Goal: Task Accomplishment & Management: Complete application form

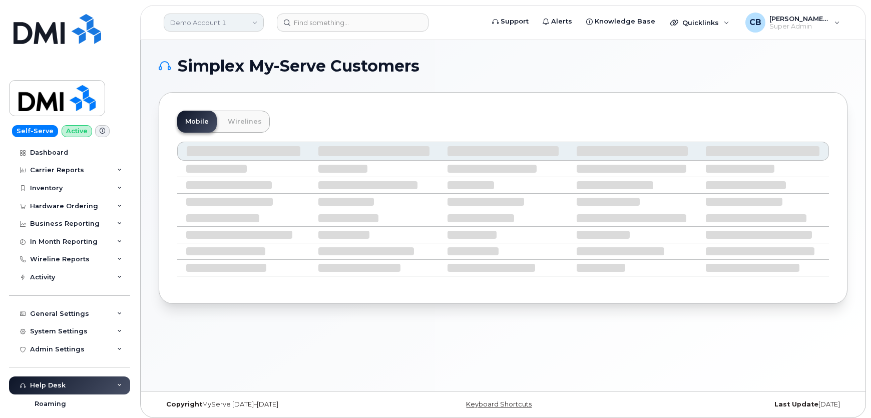
click at [244, 19] on link "Demo Account 1" at bounding box center [214, 23] width 100 height 18
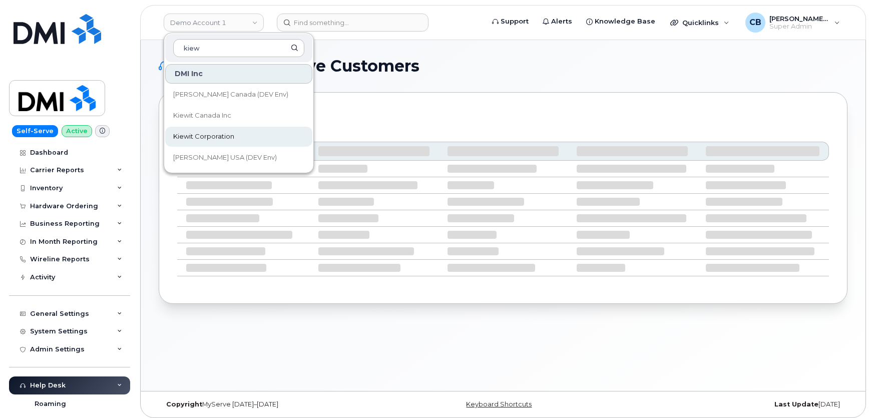
type input "kiew"
click at [214, 136] on span "Kiewit Corporation" at bounding box center [203, 137] width 61 height 10
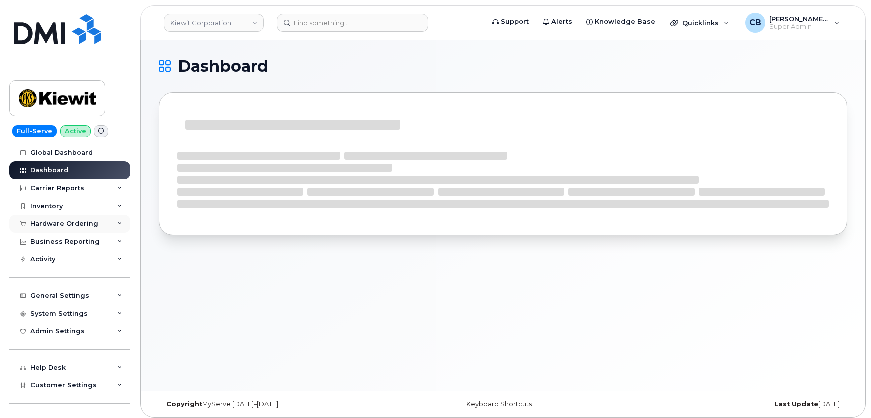
click at [41, 220] on div "Hardware Ordering" at bounding box center [64, 224] width 68 height 8
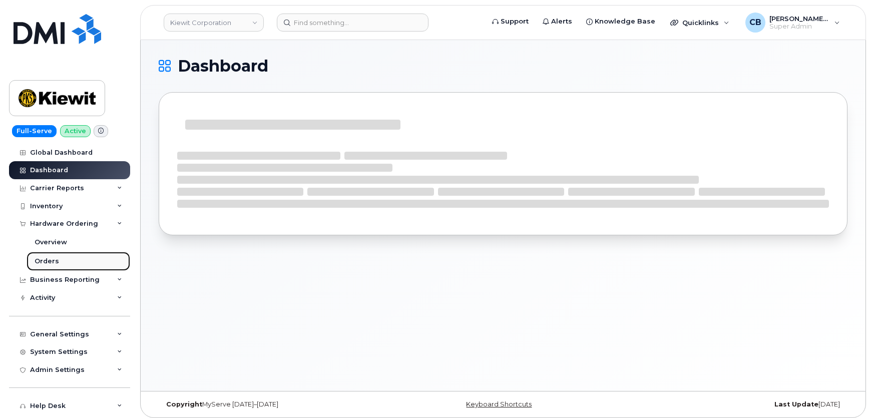
click at [45, 260] on div "Orders" at bounding box center [47, 261] width 25 height 9
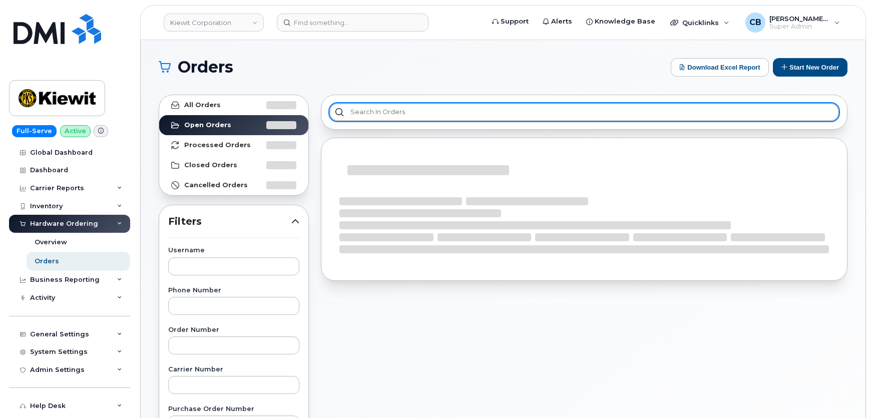
click at [386, 109] on input "text" at bounding box center [584, 112] width 510 height 18
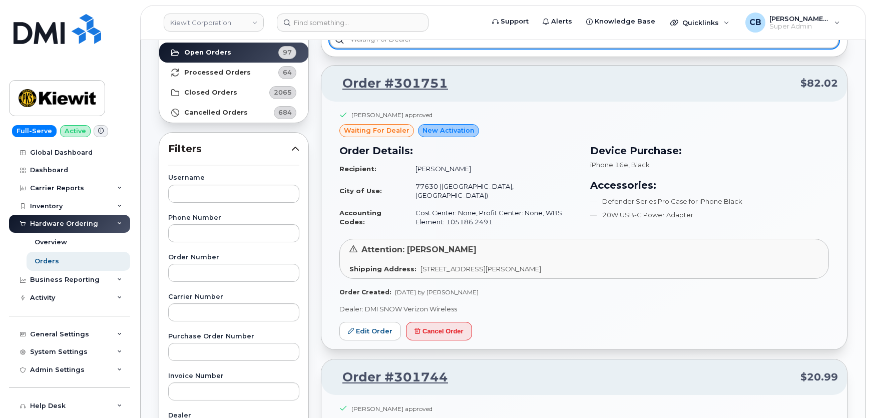
scroll to position [91, 0]
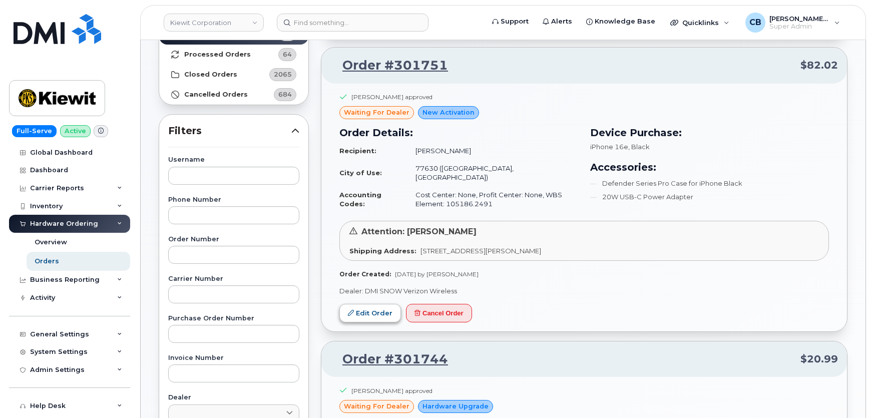
type input "Waiting for dealer"
drag, startPoint x: 376, startPoint y: 300, endPoint x: 454, endPoint y: 271, distance: 83.5
click at [376, 304] on link "Edit Order" at bounding box center [371, 313] width 62 height 19
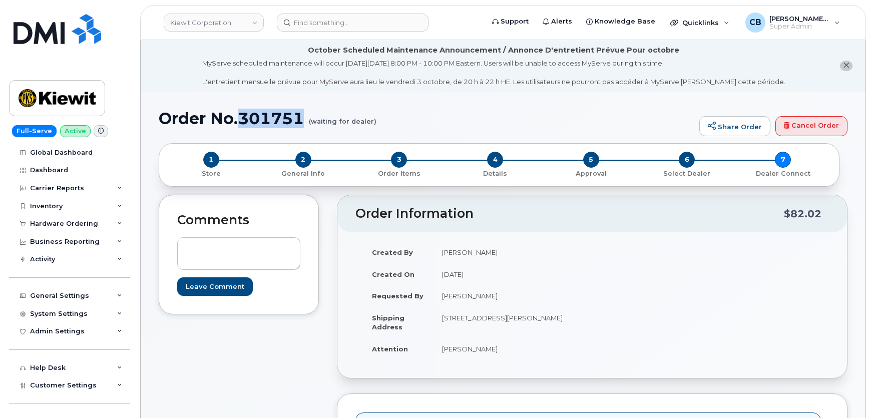
drag, startPoint x: 307, startPoint y: 117, endPoint x: 244, endPoint y: 118, distance: 63.6
click at [244, 118] on h1 "Order No.301751 (waiting for dealer)" at bounding box center [427, 119] width 536 height 18
copy h1 "301751"
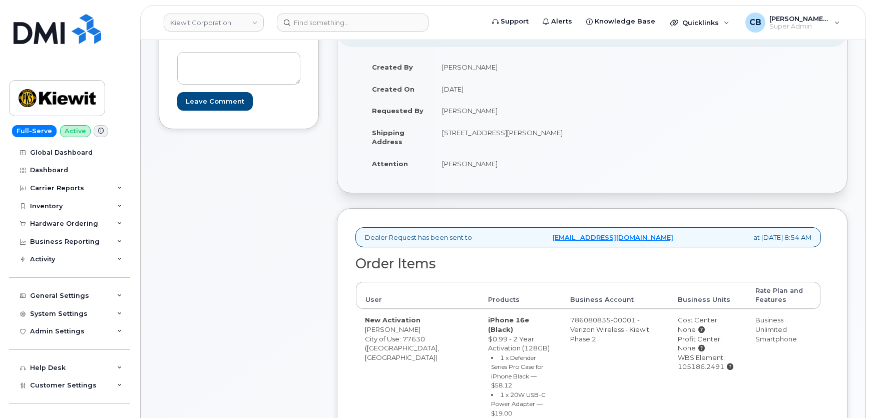
scroll to position [273, 0]
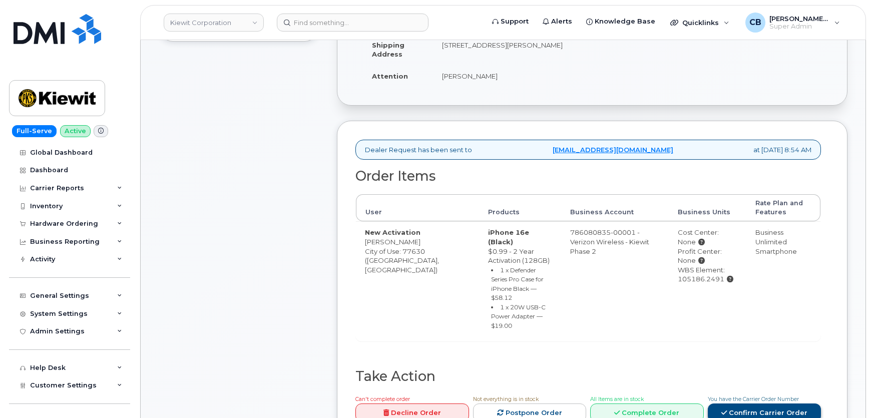
click at [753, 404] on link "Confirm Carrier Order" at bounding box center [765, 413] width 114 height 19
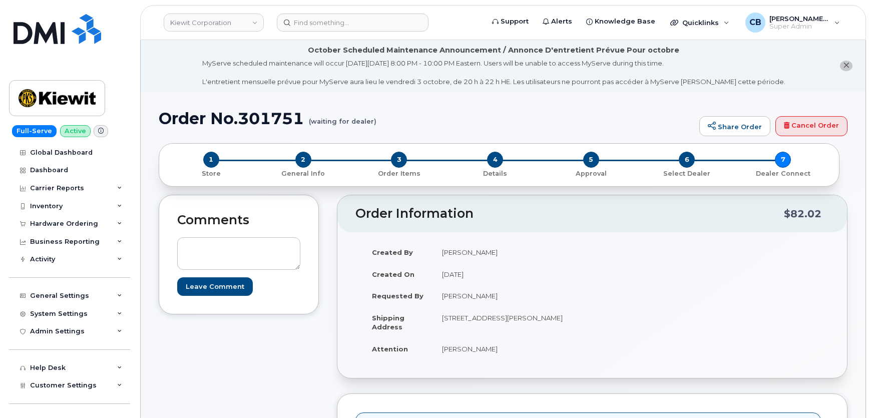
scroll to position [364, 0]
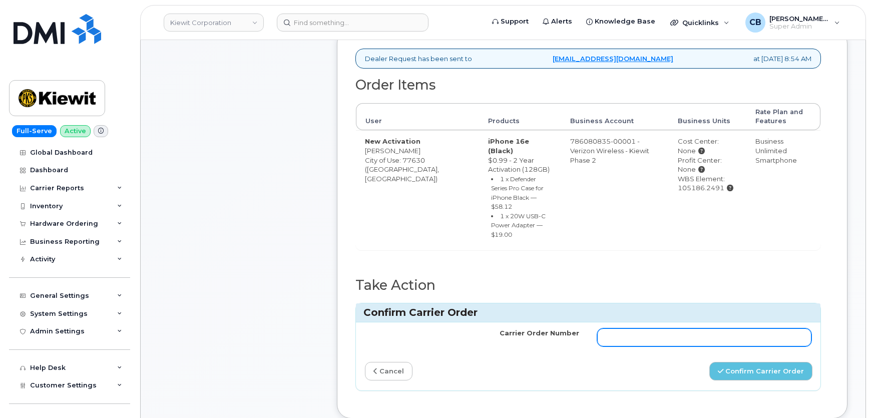
click at [646, 328] on input "Carrier Order Number" at bounding box center [704, 337] width 214 height 18
paste input "MB3000596672744"
type input "MB3000596672744"
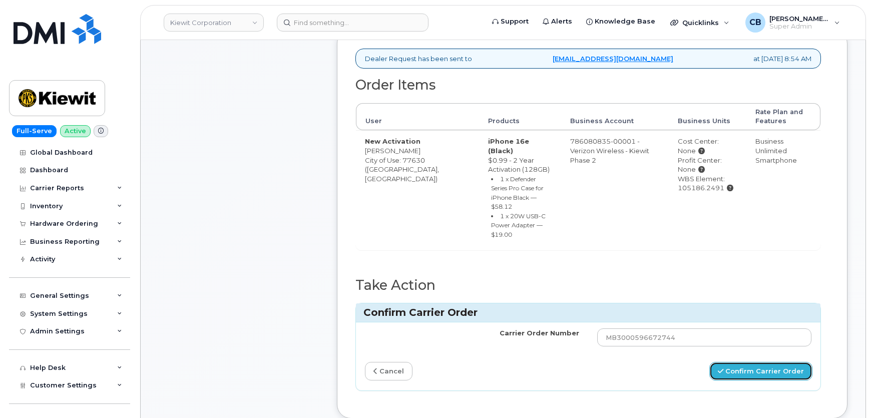
click at [749, 362] on button "Confirm Carrier Order" at bounding box center [761, 371] width 103 height 19
